Goal: Find specific page/section: Find specific page/section

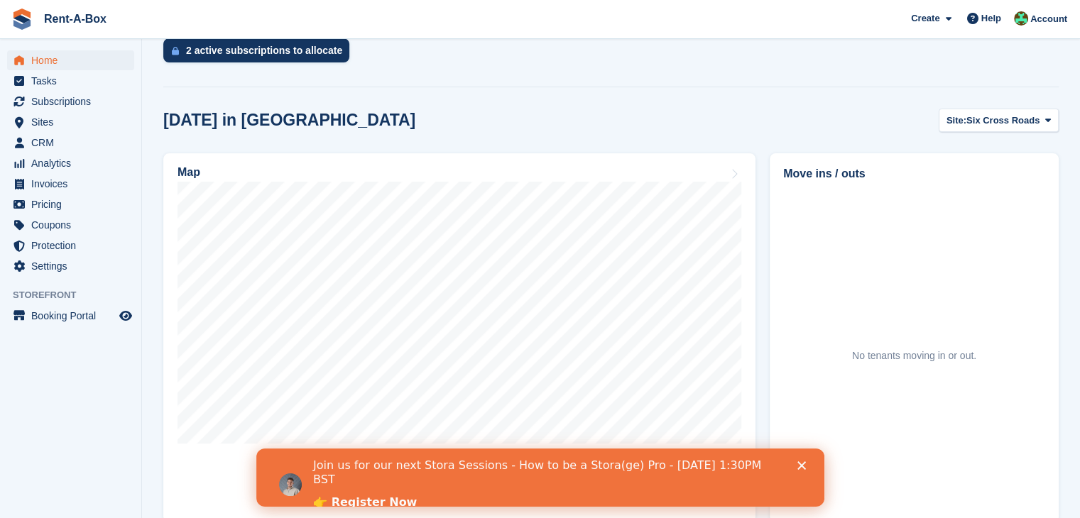
scroll to position [326, 0]
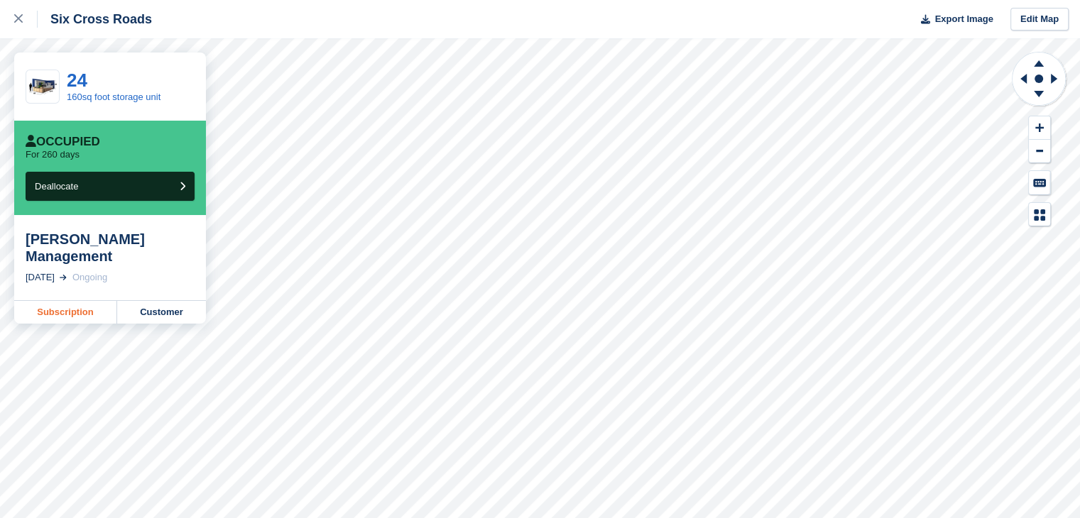
click at [82, 301] on link "Subscription" at bounding box center [65, 312] width 103 height 23
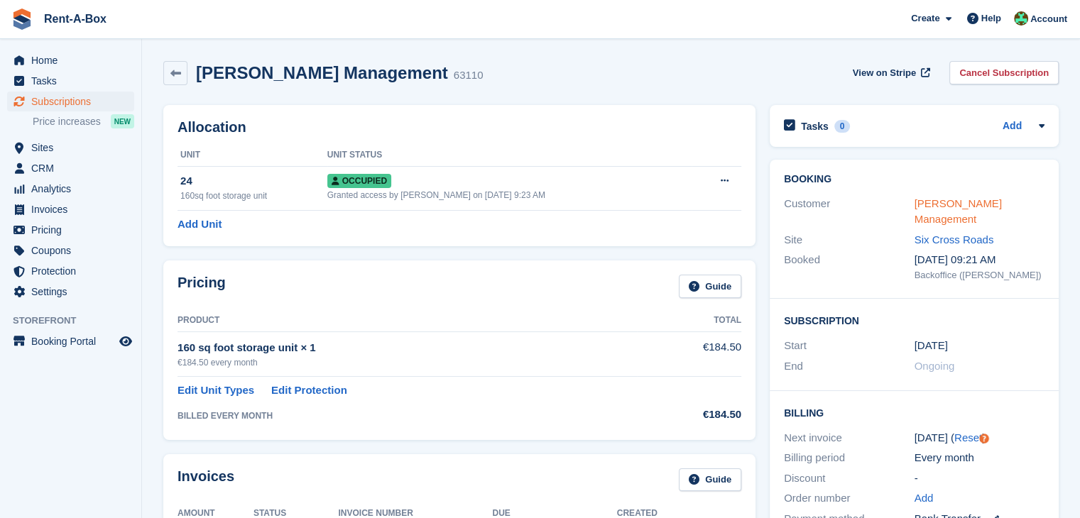
click at [957, 207] on link "[PERSON_NAME] Management" at bounding box center [958, 211] width 87 height 28
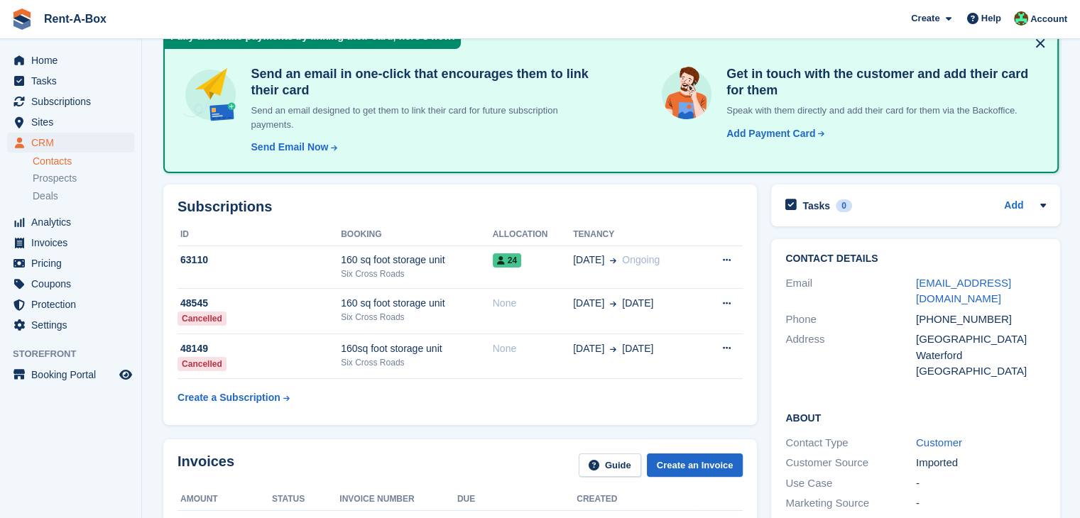
scroll to position [85, 0]
